Goal: Contribute content

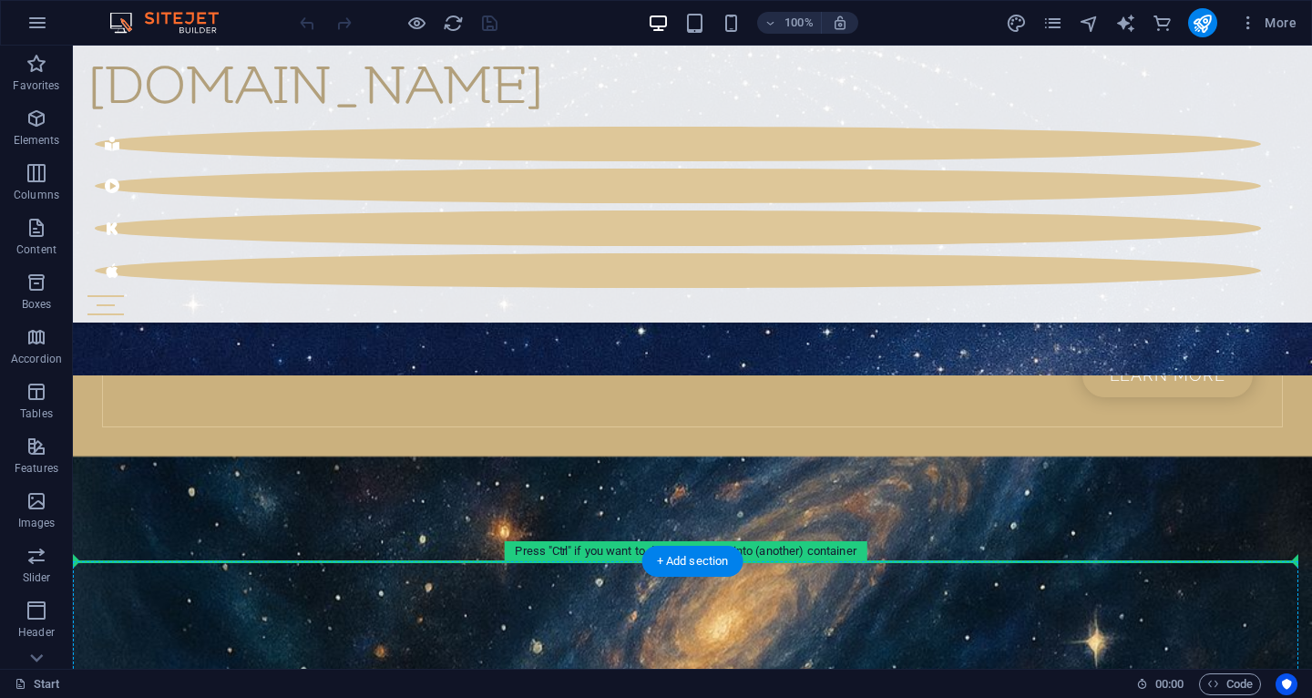
scroll to position [4641, 0]
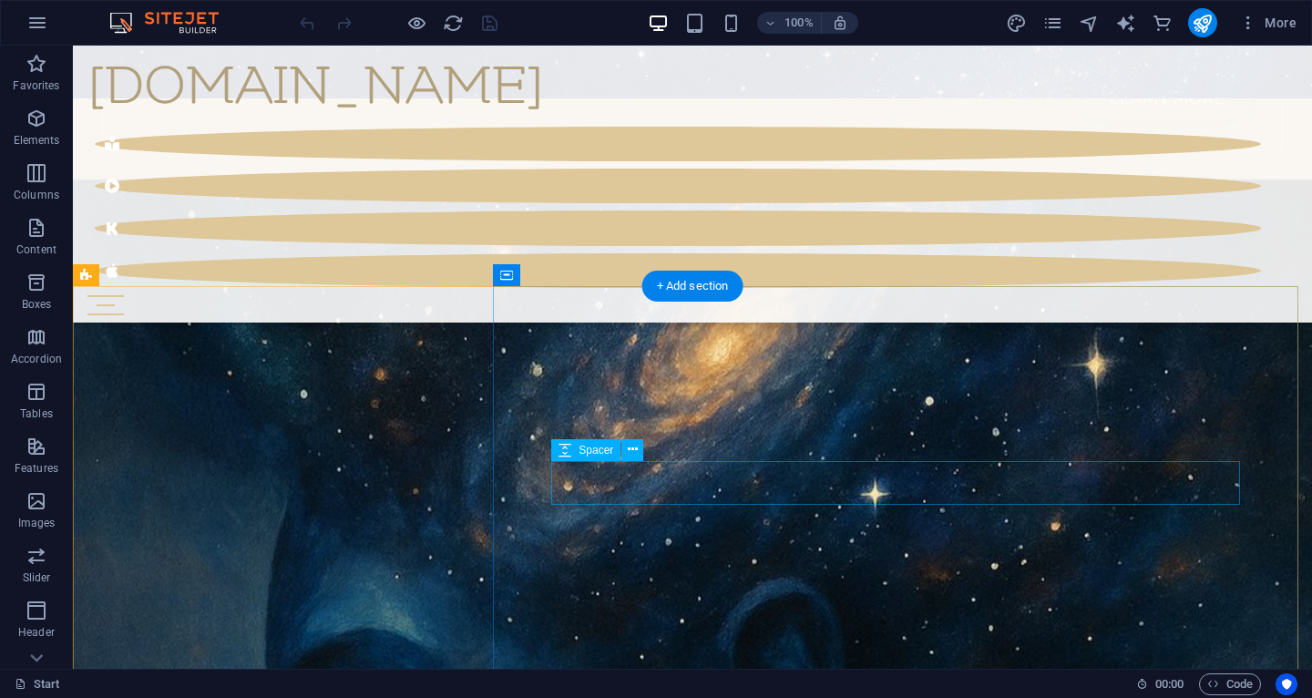
drag, startPoint x: 727, startPoint y: 520, endPoint x: 751, endPoint y: 469, distance: 56.3
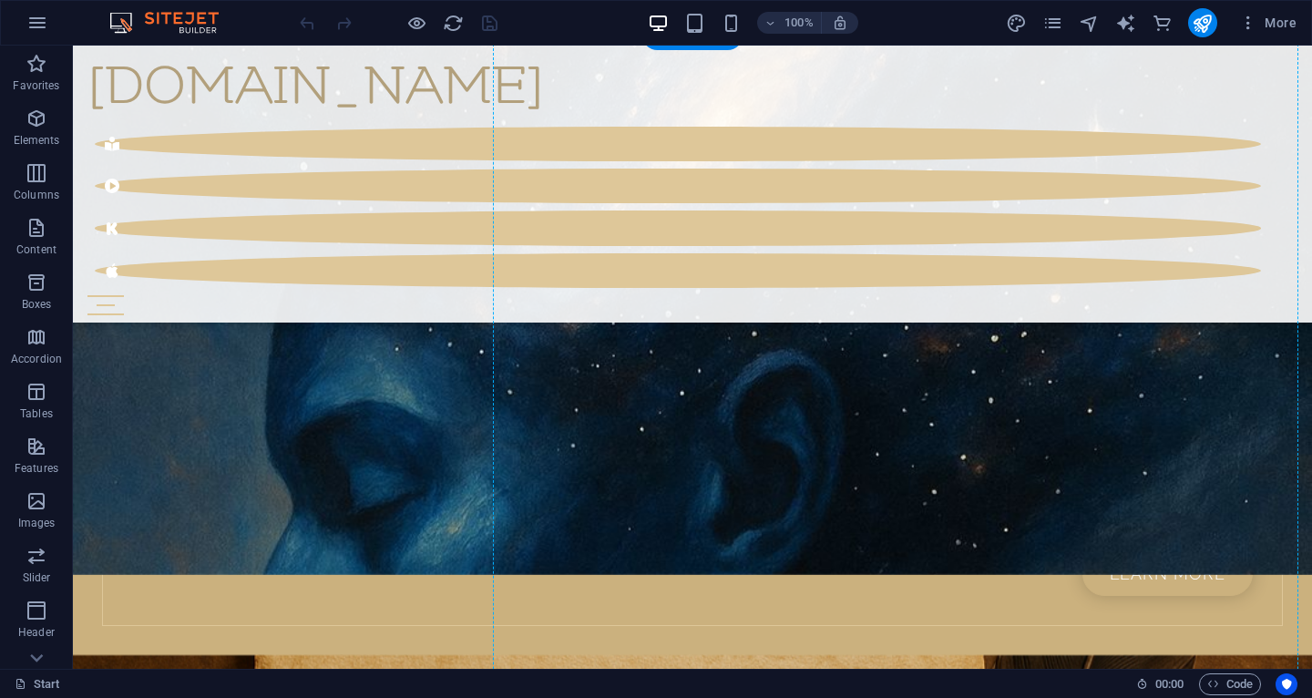
scroll to position [4843, 0]
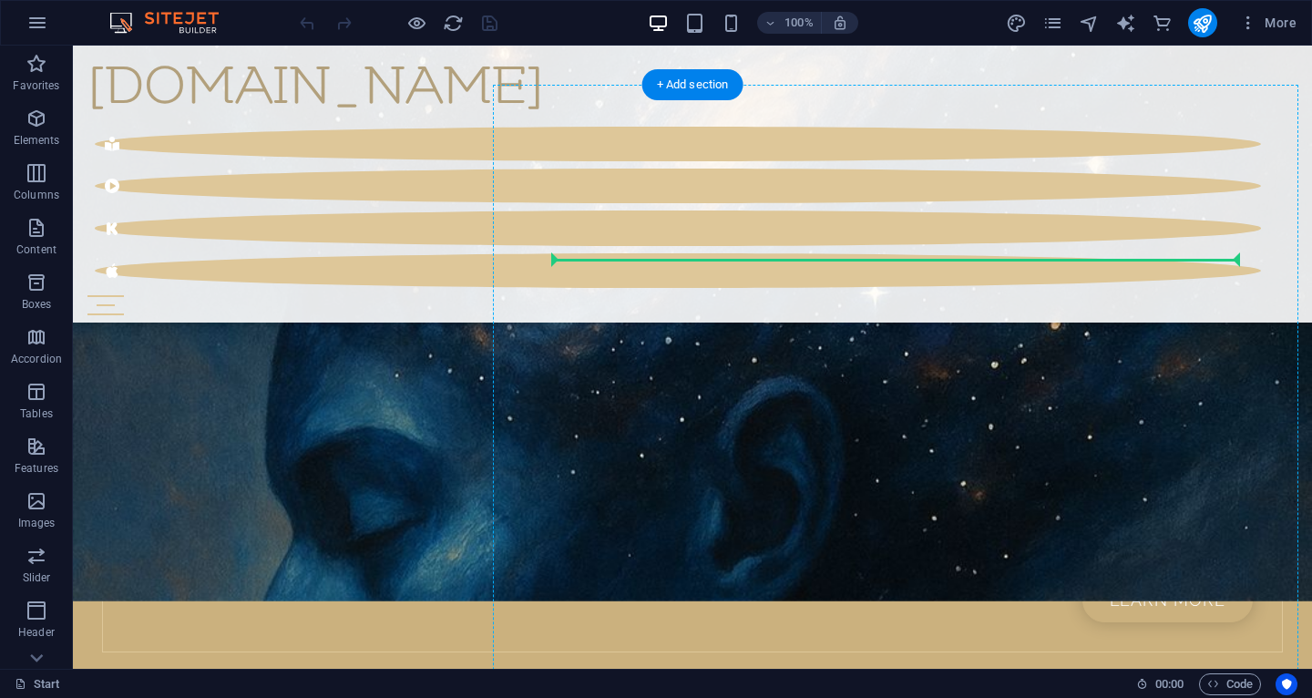
drag, startPoint x: 723, startPoint y: 369, endPoint x: 679, endPoint y: 269, distance: 109.7
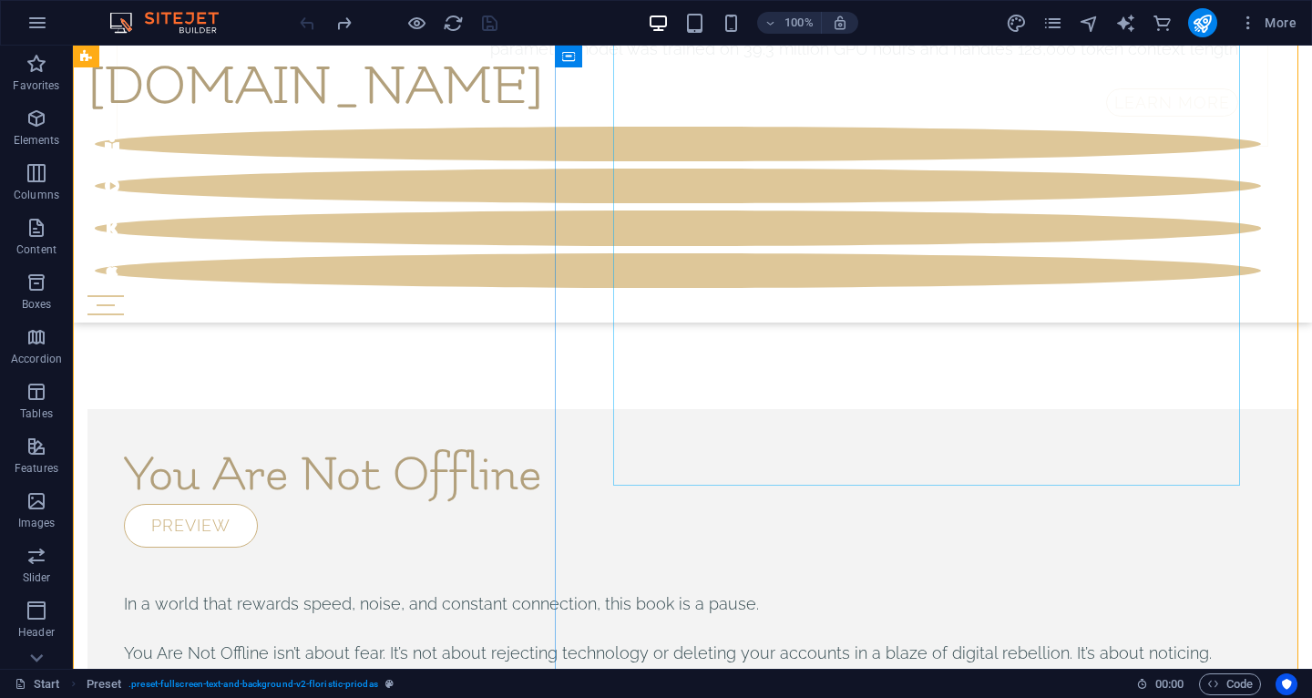
scroll to position [9947, 0]
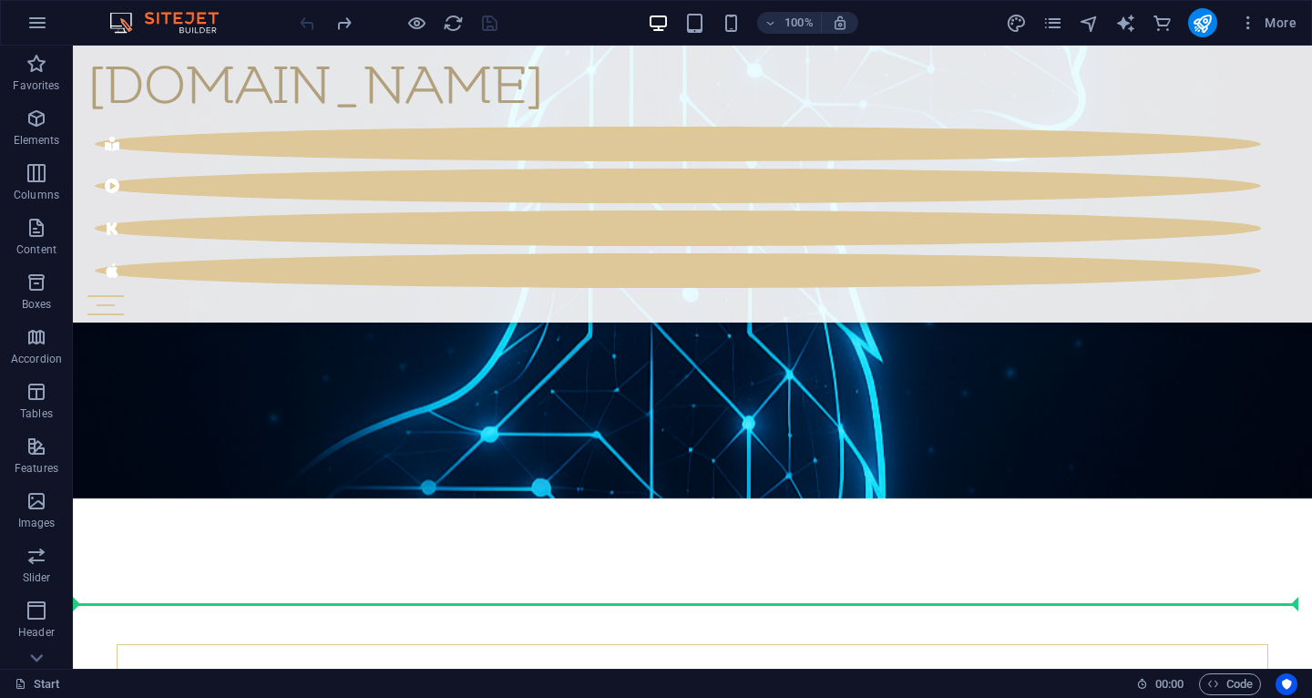
scroll to position [8825, 0]
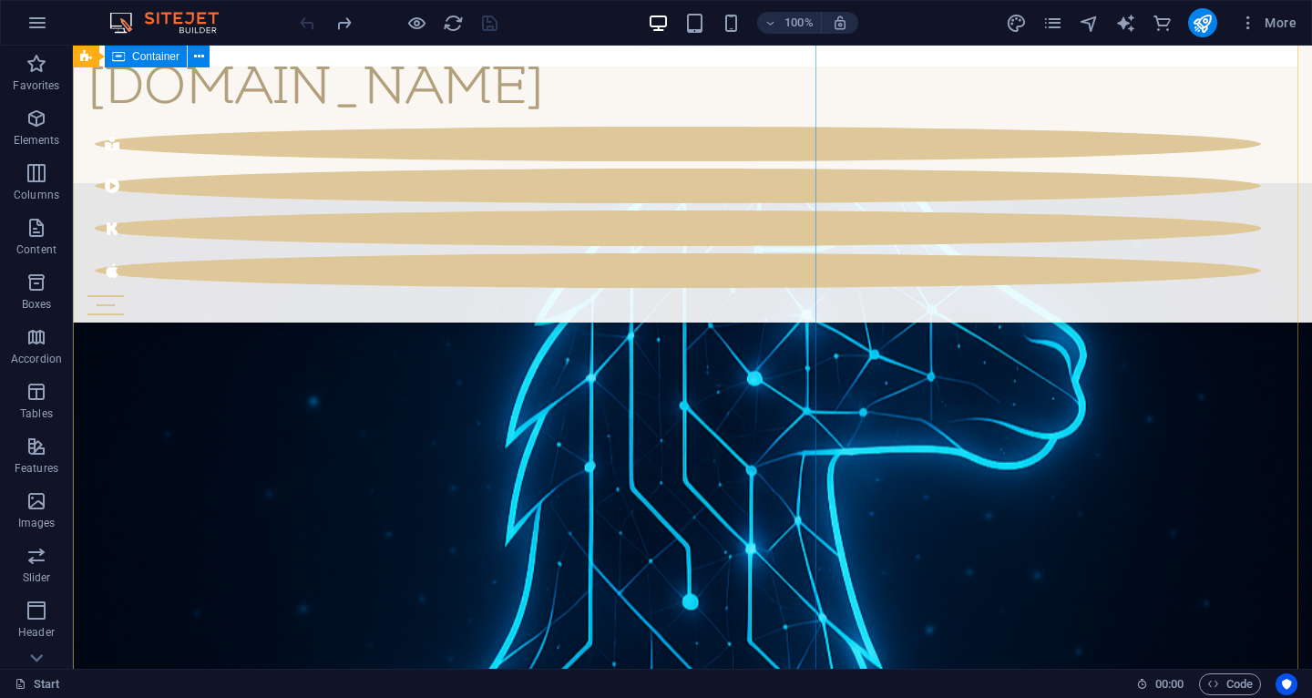
drag, startPoint x: 733, startPoint y: 513, endPoint x: 759, endPoint y: 190, distance: 323.5
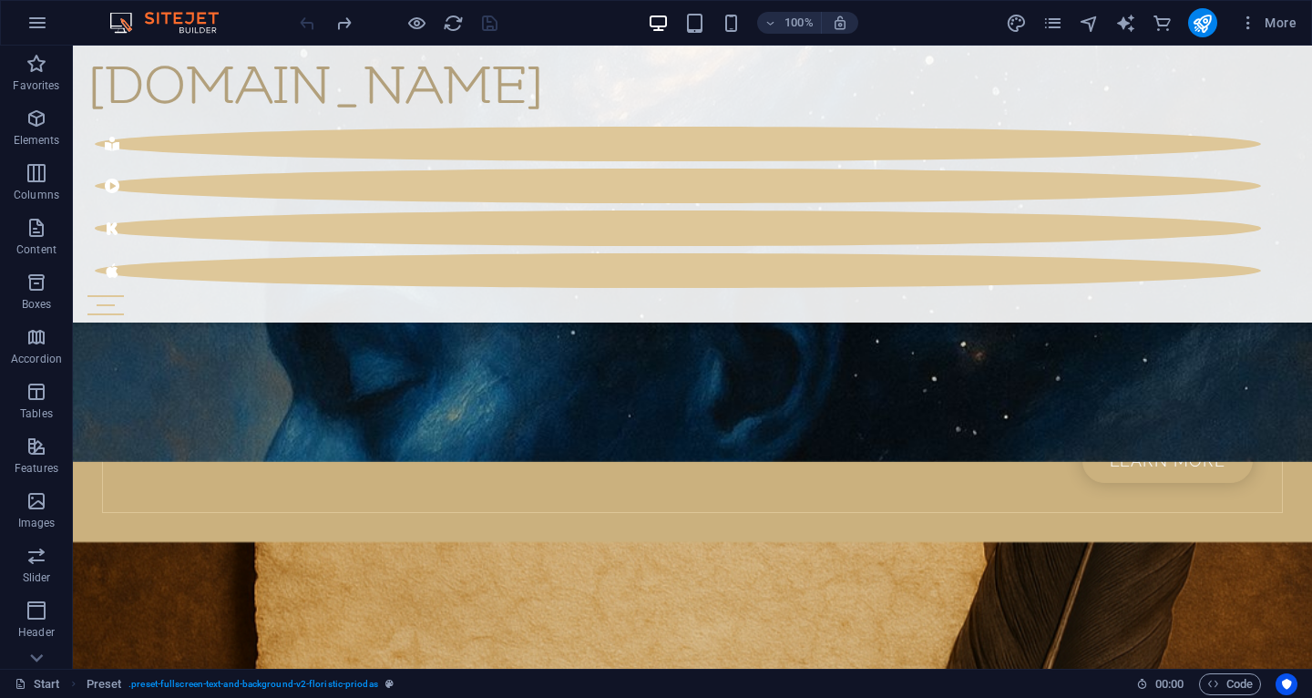
scroll to position [4929, 0]
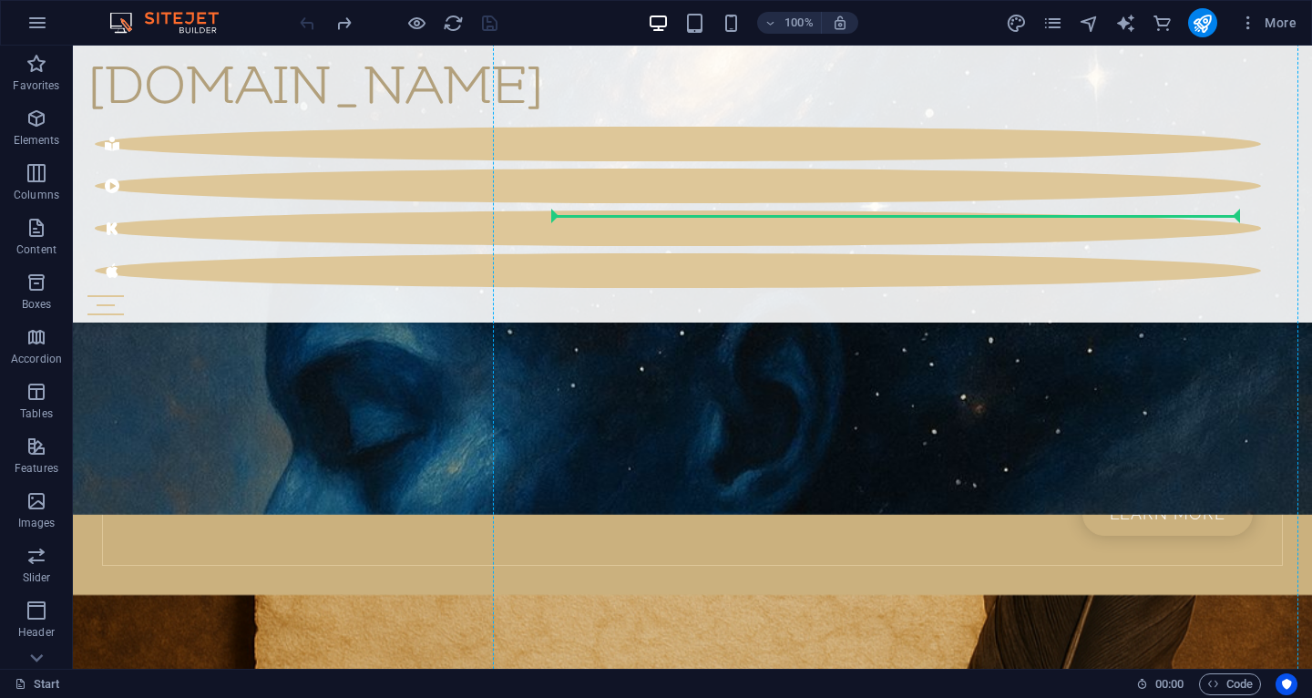
drag, startPoint x: 727, startPoint y: 424, endPoint x: 763, endPoint y: 214, distance: 212.5
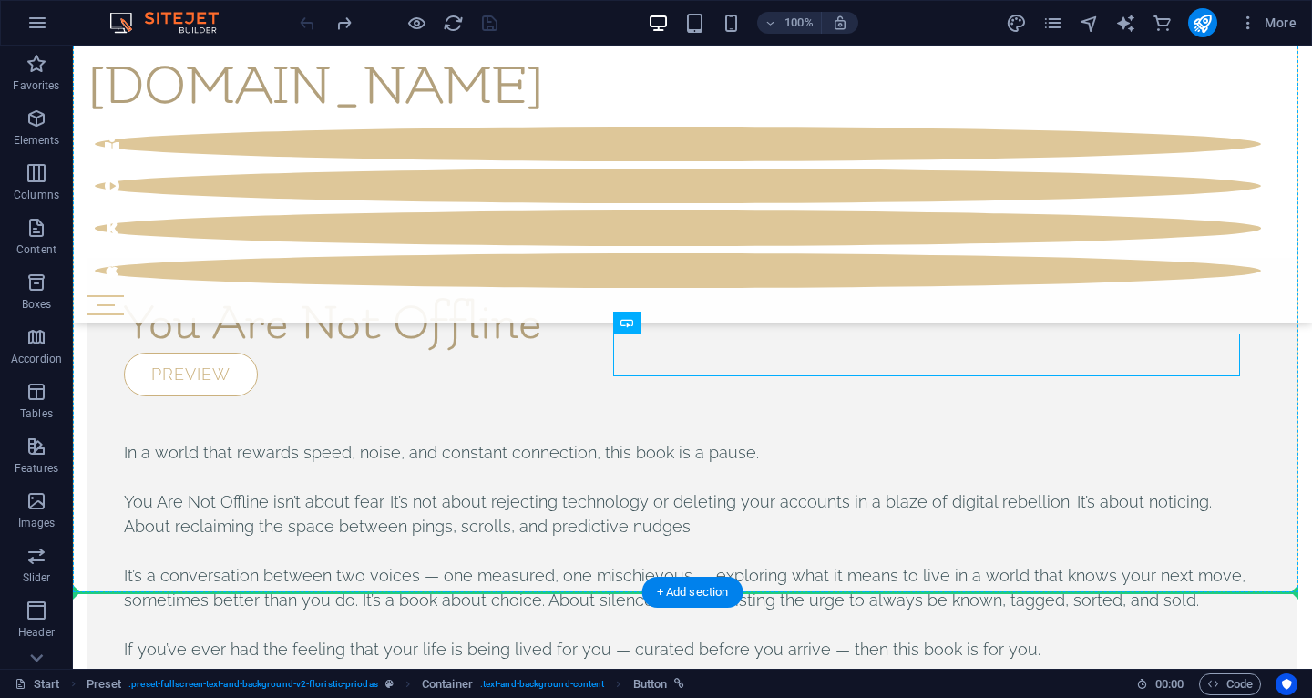
scroll to position [10117, 0]
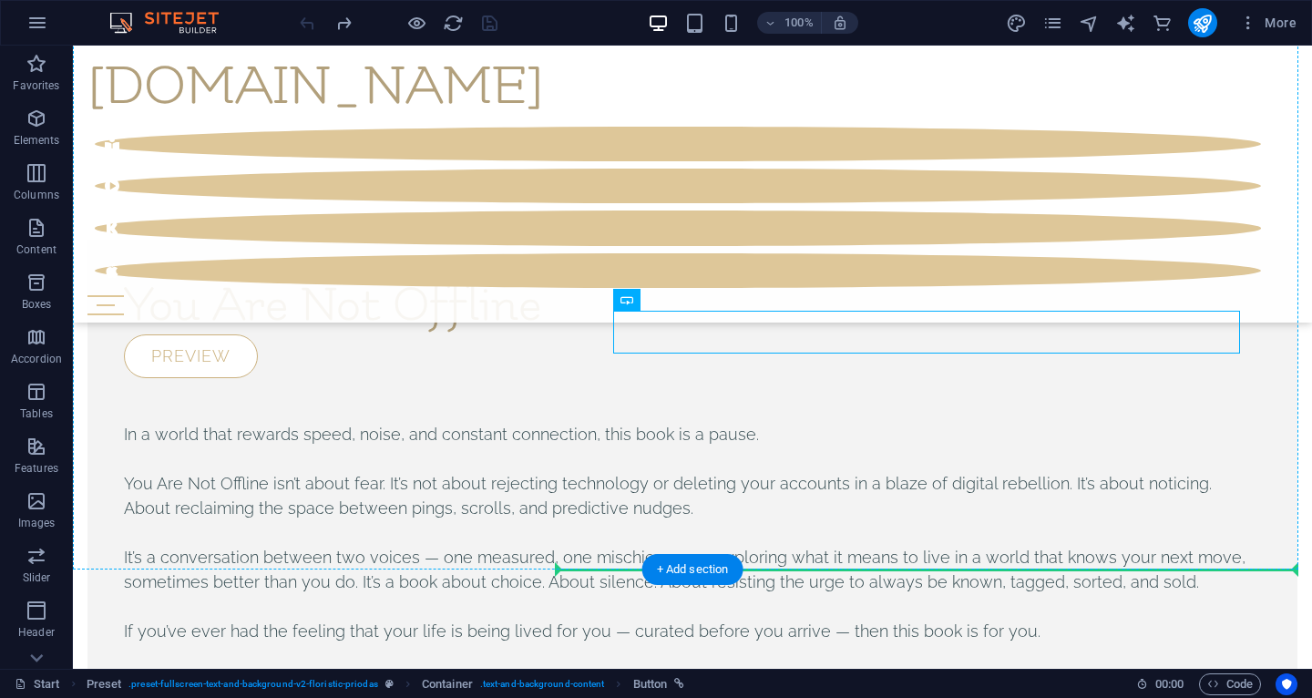
drag, startPoint x: 723, startPoint y: 451, endPoint x: 717, endPoint y: 466, distance: 15.6
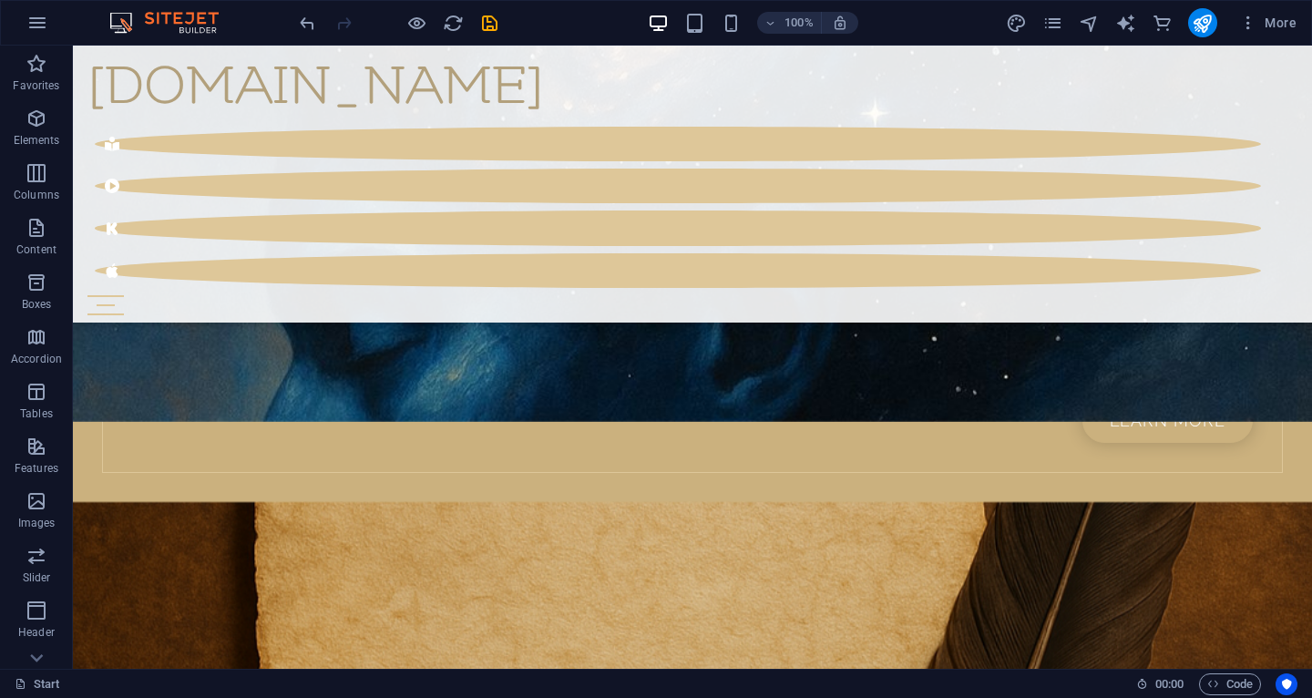
scroll to position [5051, 0]
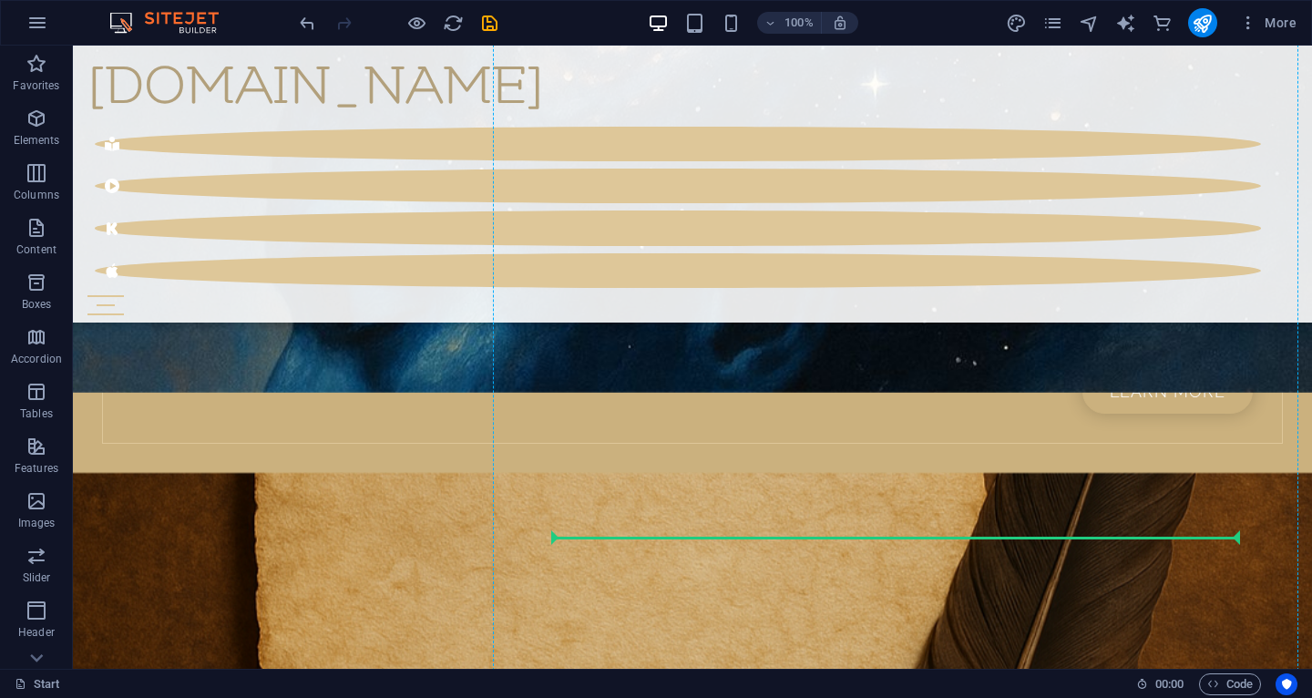
drag, startPoint x: 188, startPoint y: 562, endPoint x: 611, endPoint y: 512, distance: 426.6
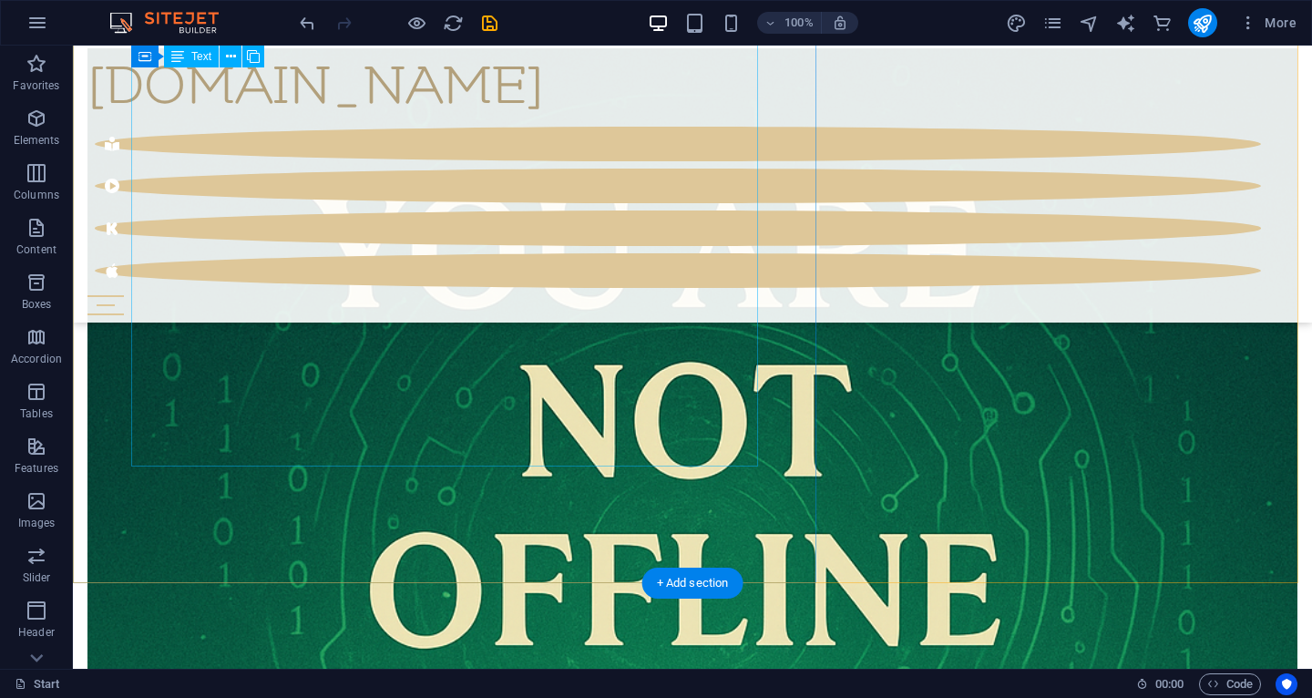
scroll to position [10916, 0]
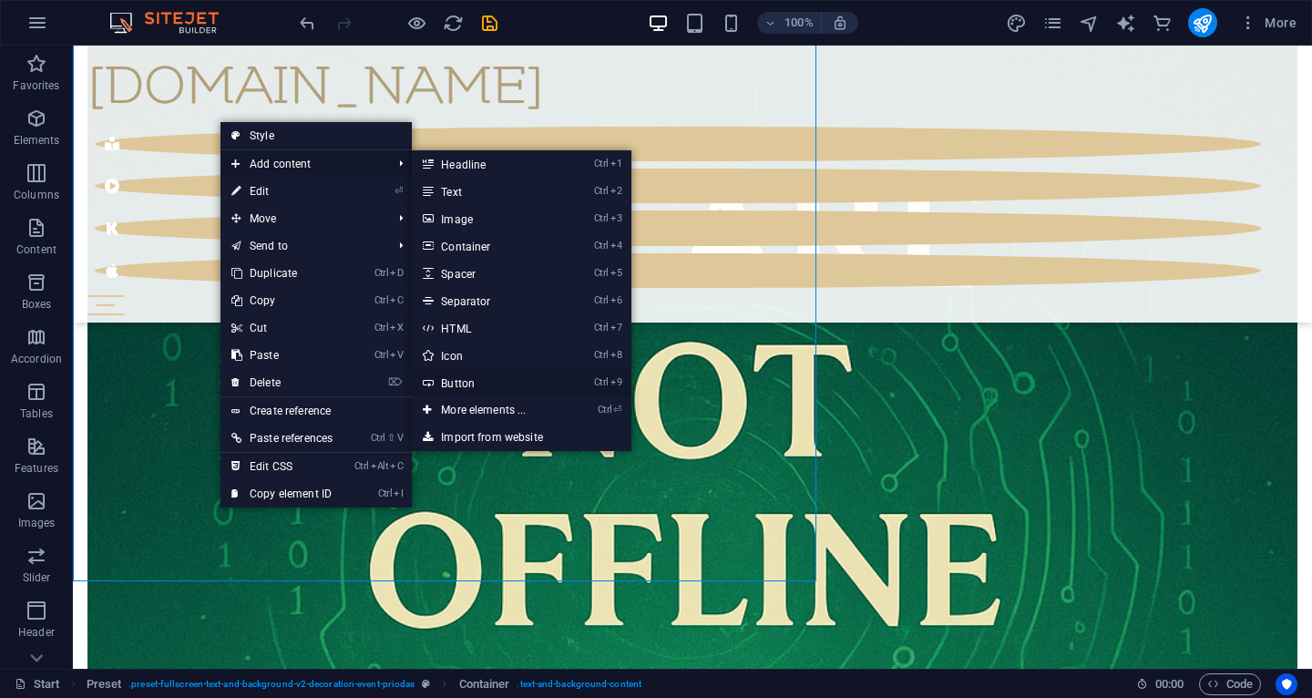
click at [473, 378] on link "Ctrl 9 Button" at bounding box center [487, 382] width 150 height 27
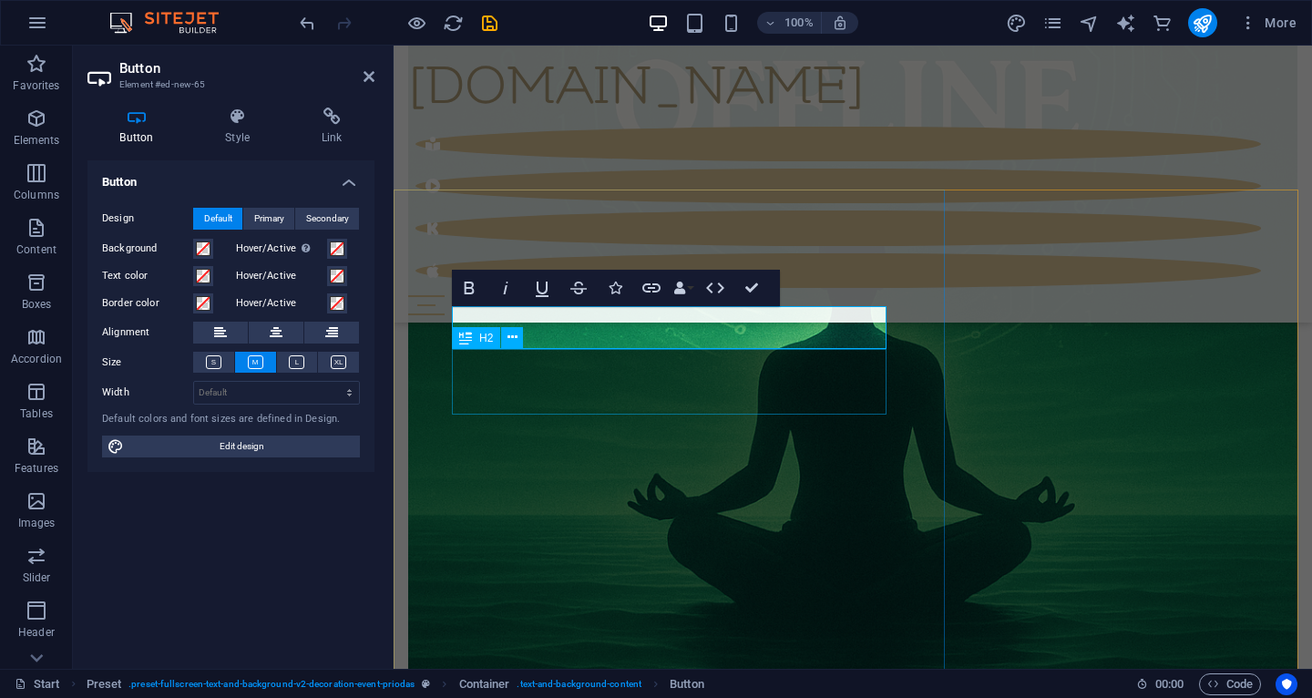
scroll to position [11697, 0]
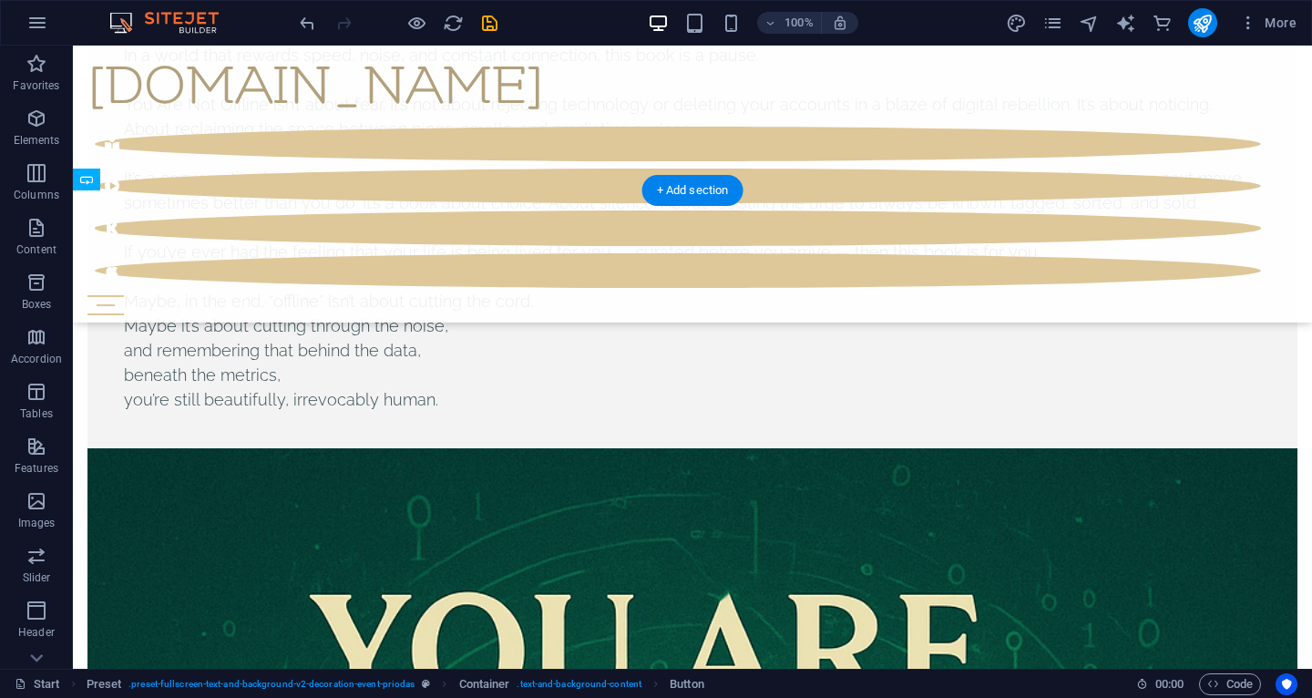
drag, startPoint x: 286, startPoint y: 313, endPoint x: 292, endPoint y: 405, distance: 93.1
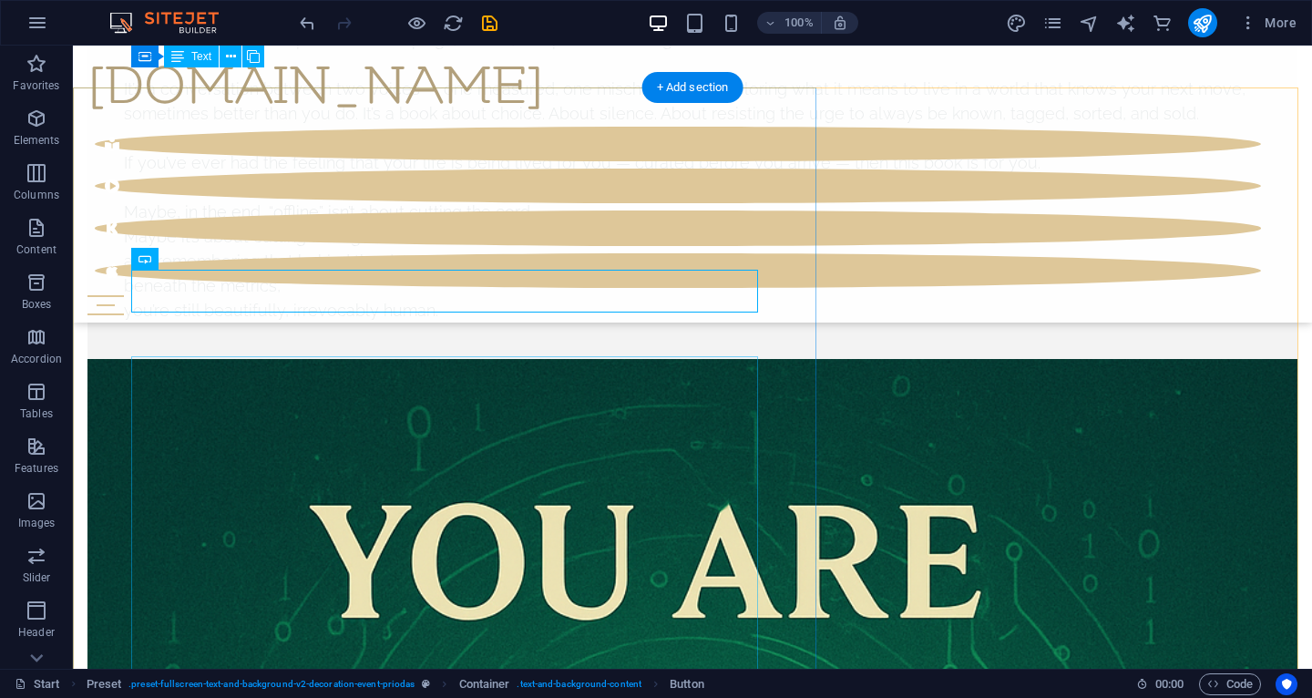
scroll to position [10562, 0]
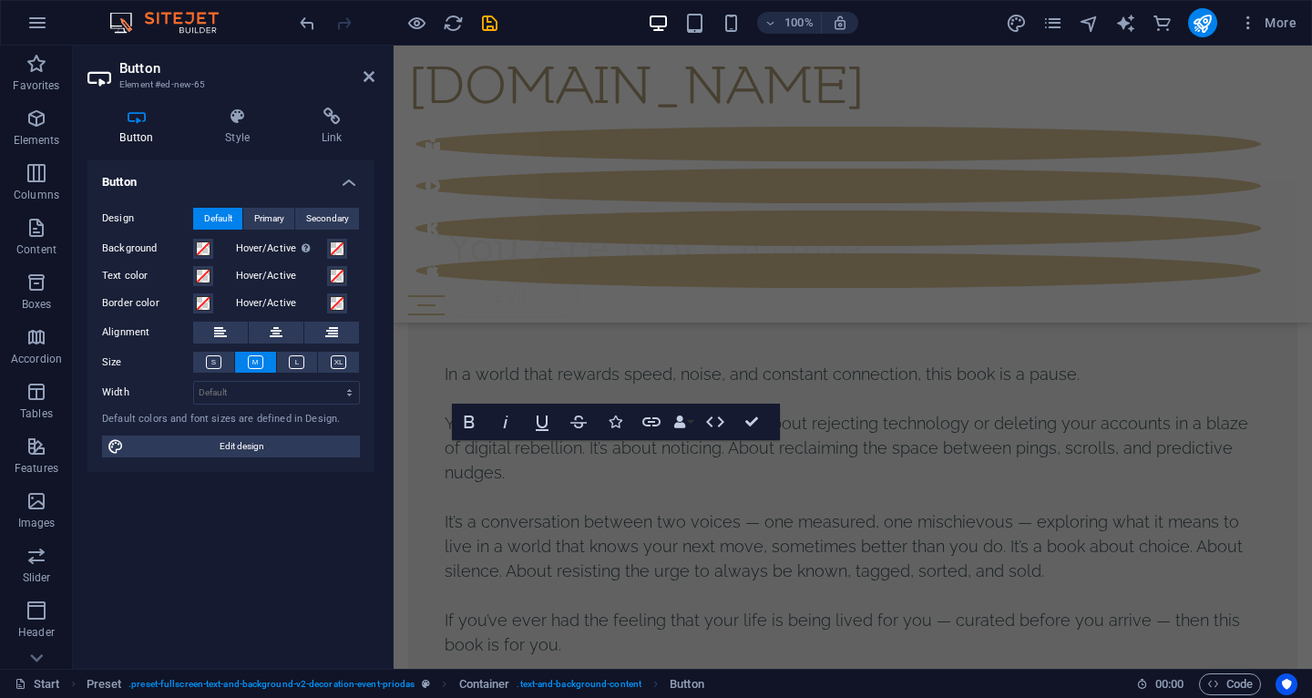
scroll to position [11629, 0]
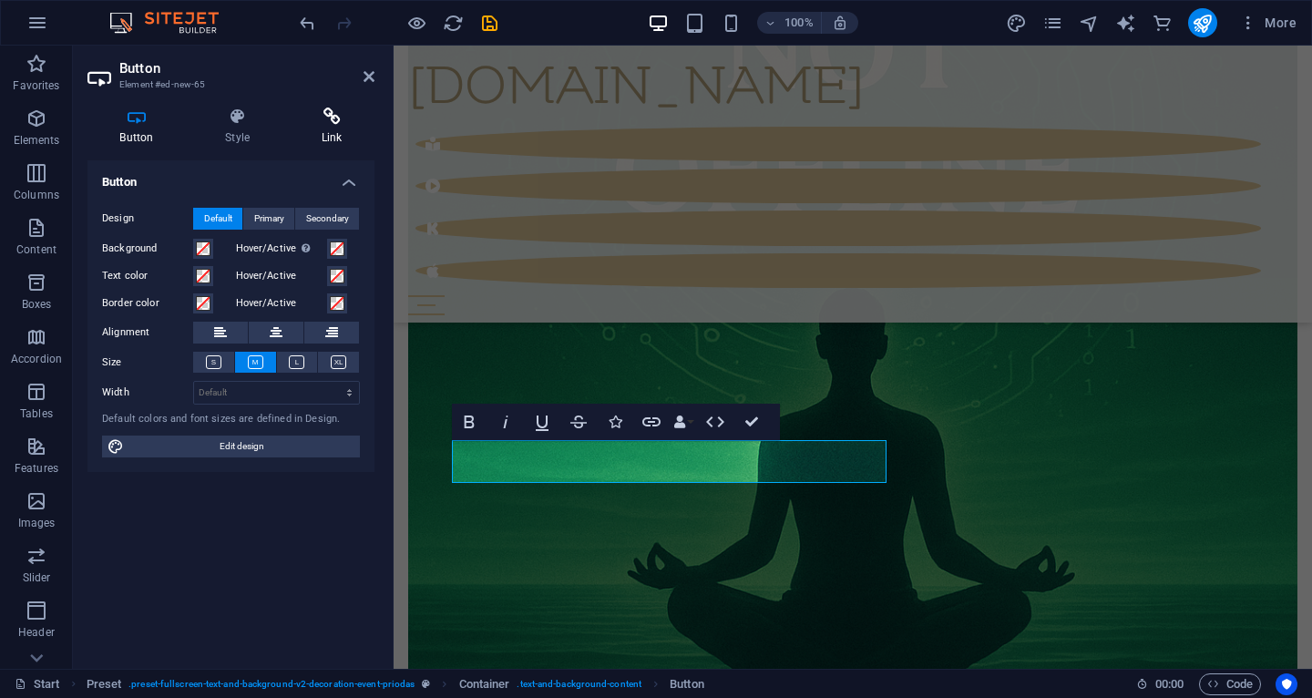
click at [341, 123] on icon at bounding box center [332, 117] width 86 height 18
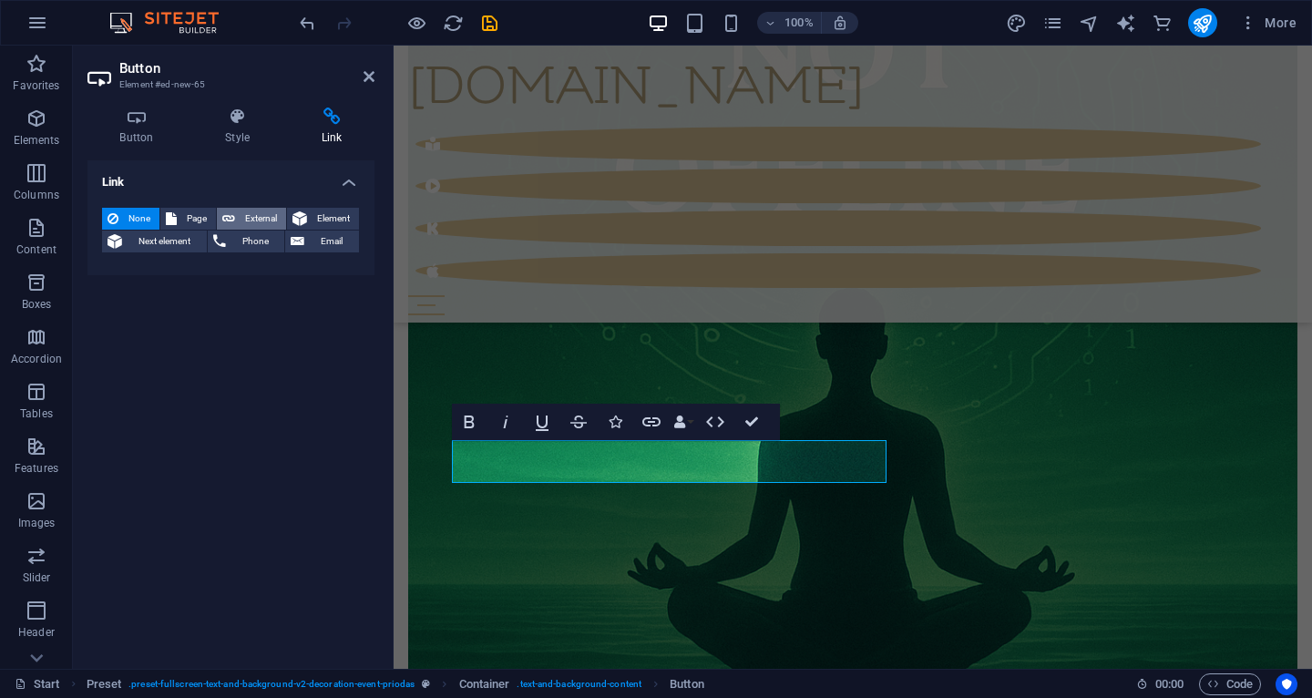
click at [243, 218] on span "External" at bounding box center [261, 219] width 40 height 22
select select "blank"
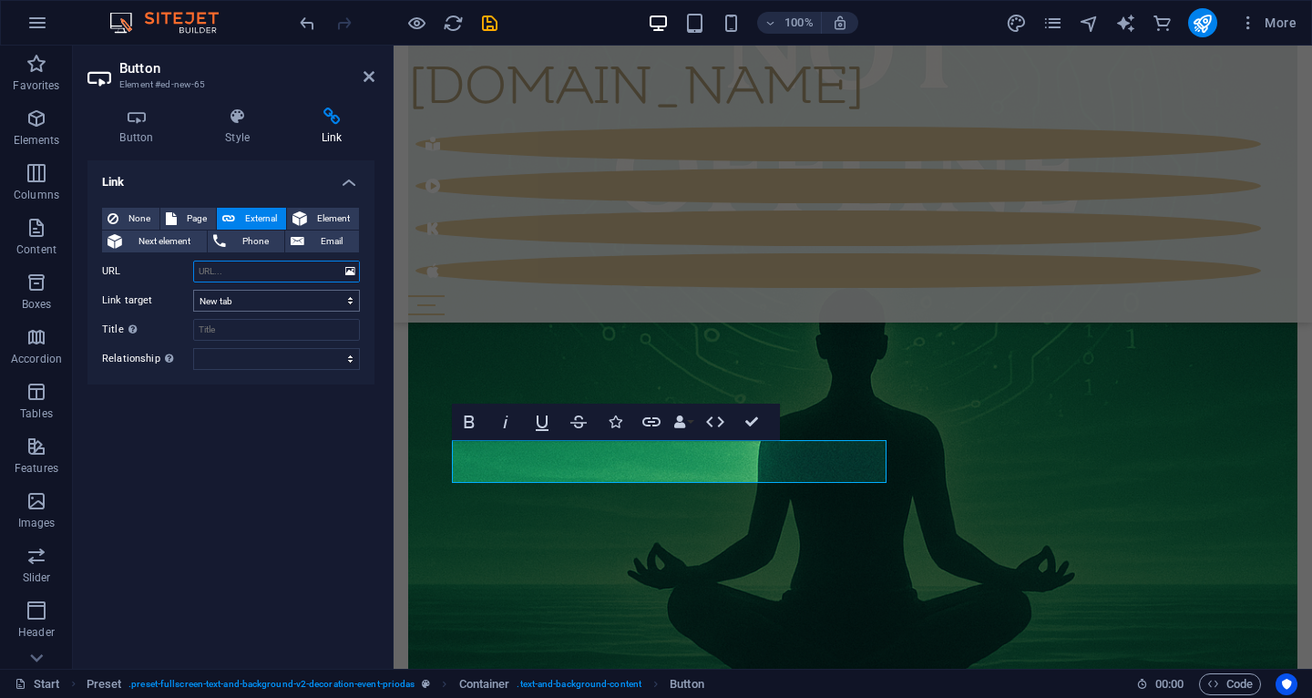
paste input "[URL][DOMAIN_NAME]"
type input "[URL][DOMAIN_NAME]"
click at [265, 333] on input "Title Additional link description, should not be the same as the link text. The…" at bounding box center [276, 330] width 167 height 22
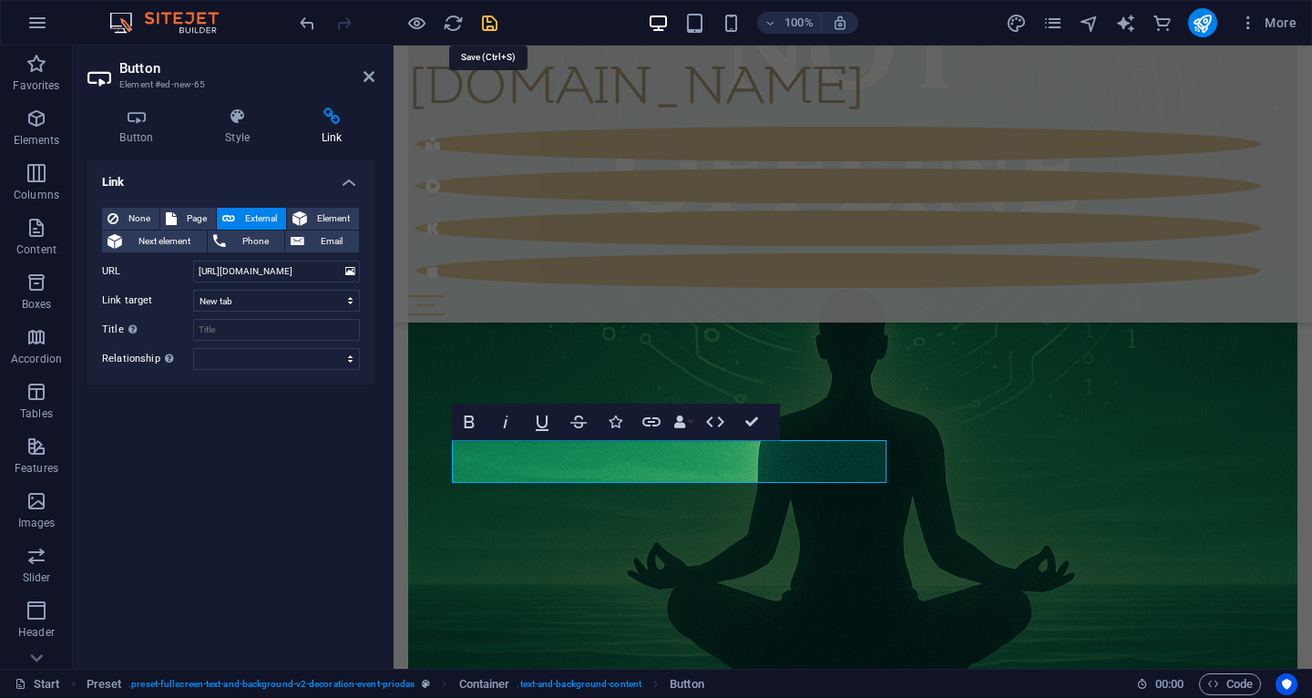
click at [486, 13] on icon "save" at bounding box center [489, 23] width 21 height 21
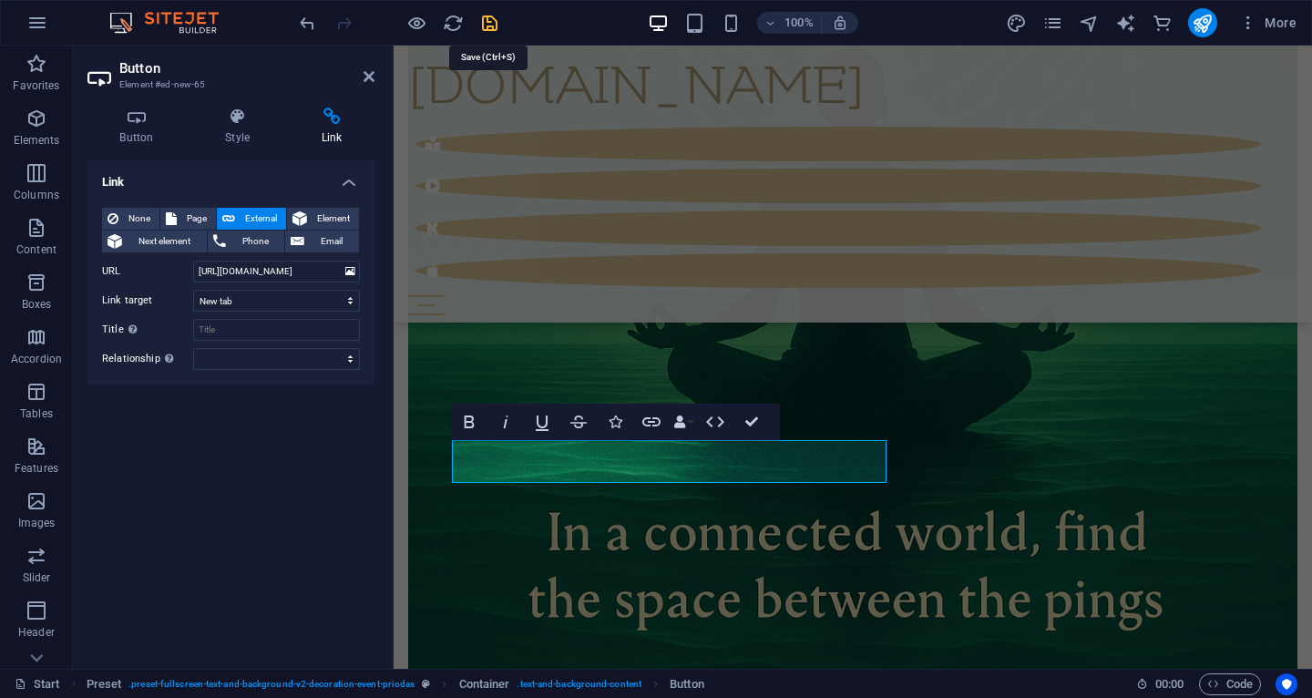
scroll to position [10429, 0]
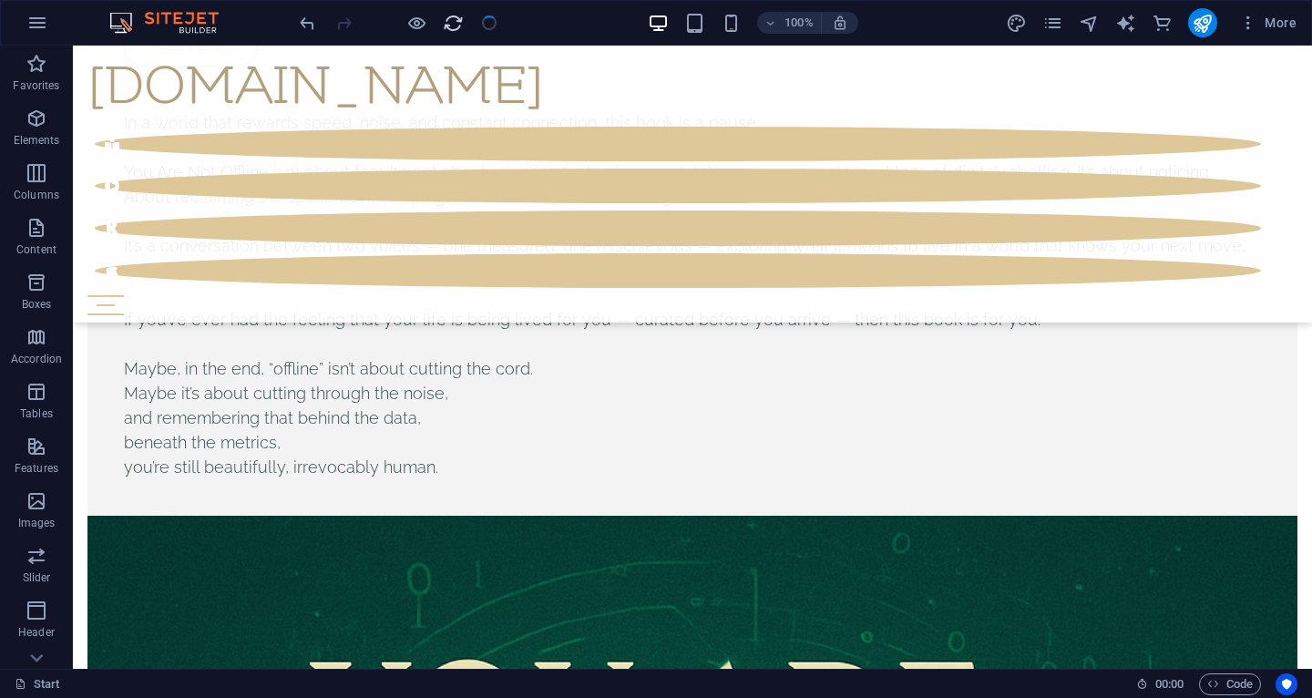
click at [442, 19] on span "reload" at bounding box center [453, 23] width 22 height 21
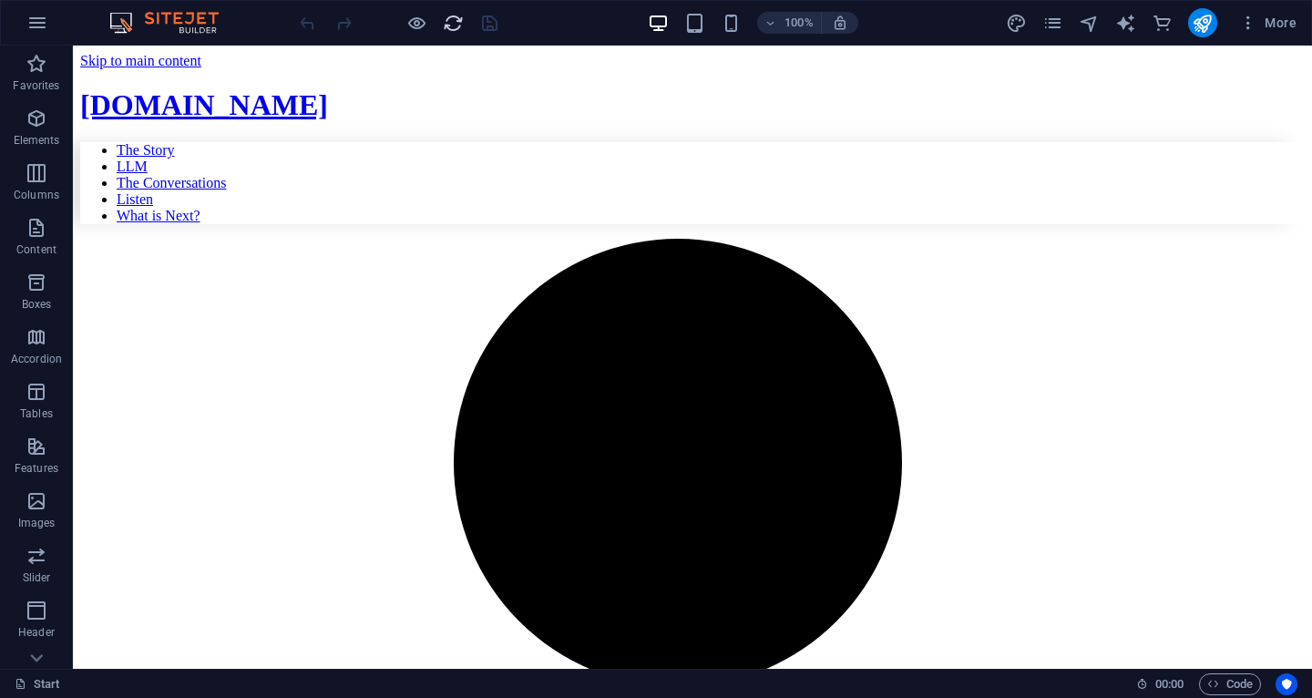
scroll to position [0, 0]
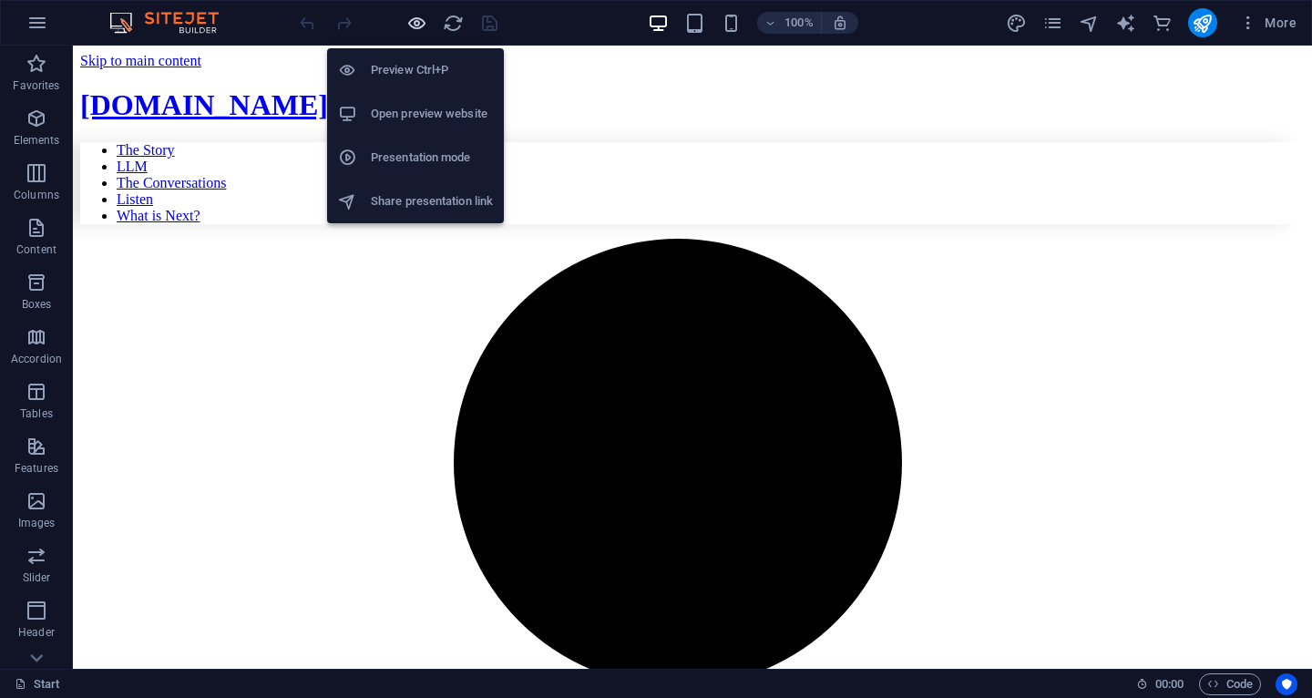
click at [419, 26] on icon "button" at bounding box center [416, 23] width 21 height 21
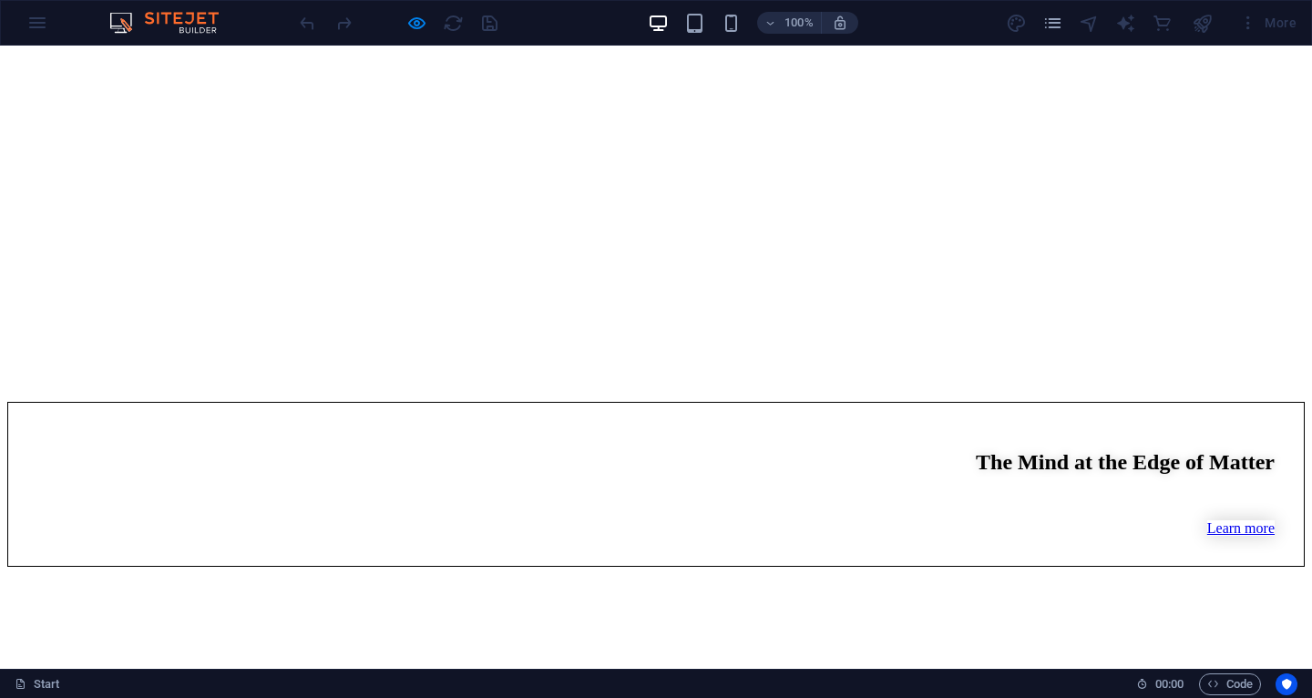
scroll to position [10267, 0]
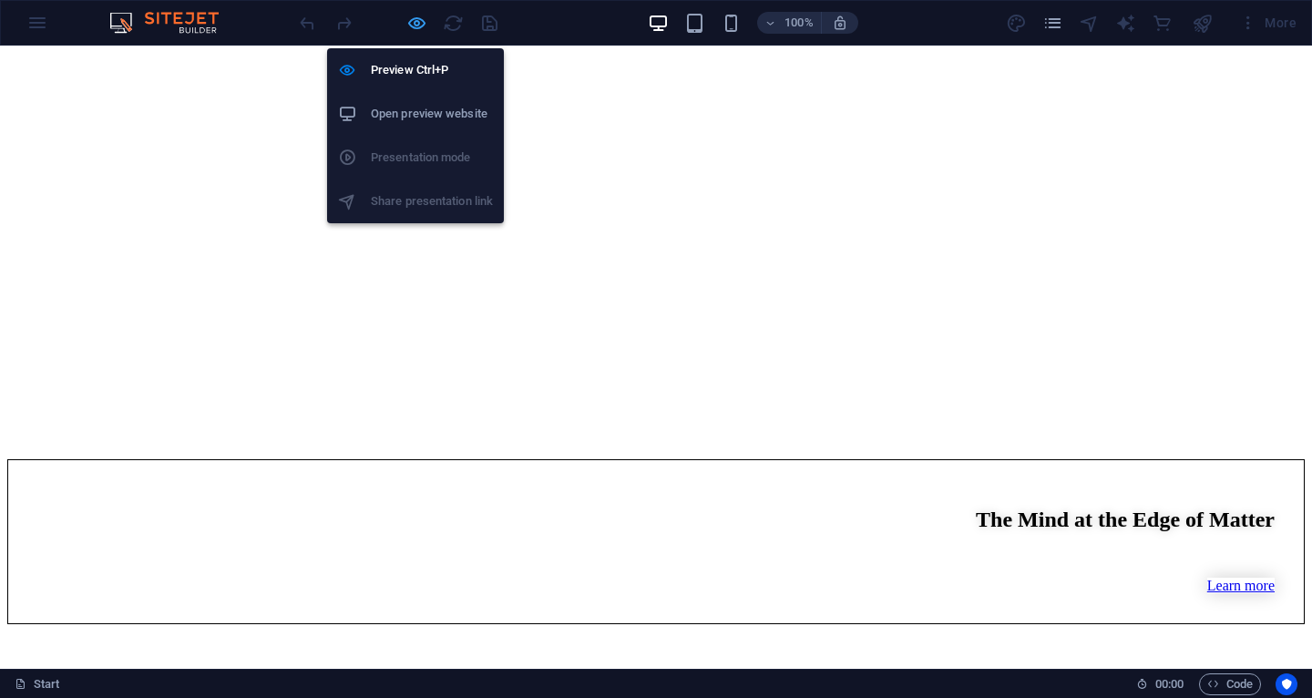
click at [418, 25] on icon "button" at bounding box center [416, 23] width 21 height 21
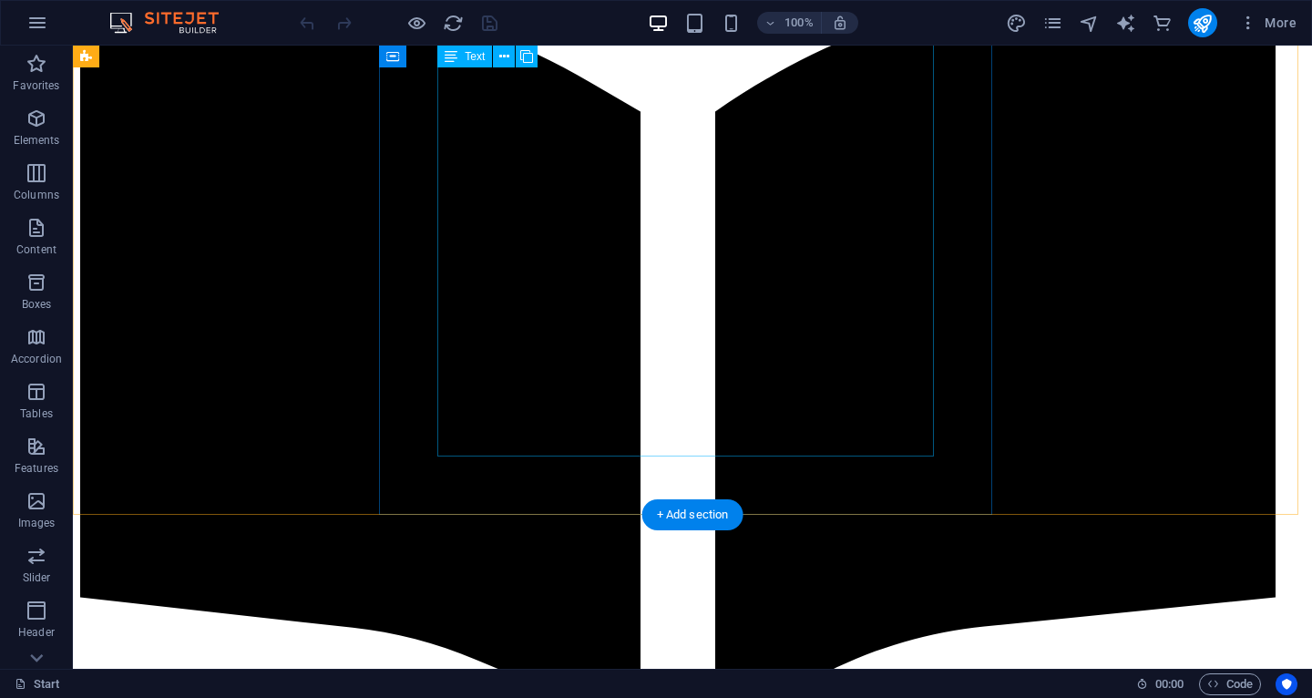
scroll to position [0, 0]
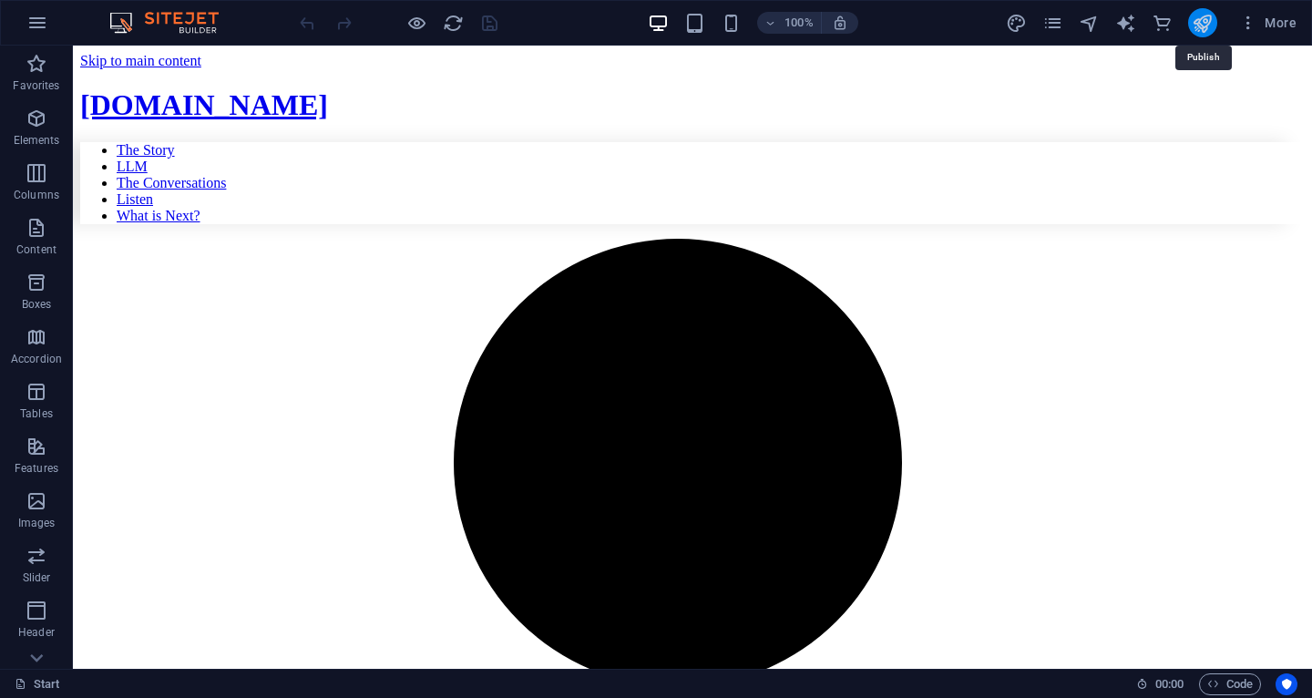
click at [1212, 22] on icon "publish" at bounding box center [1202, 23] width 21 height 21
